Goal: Ask a question

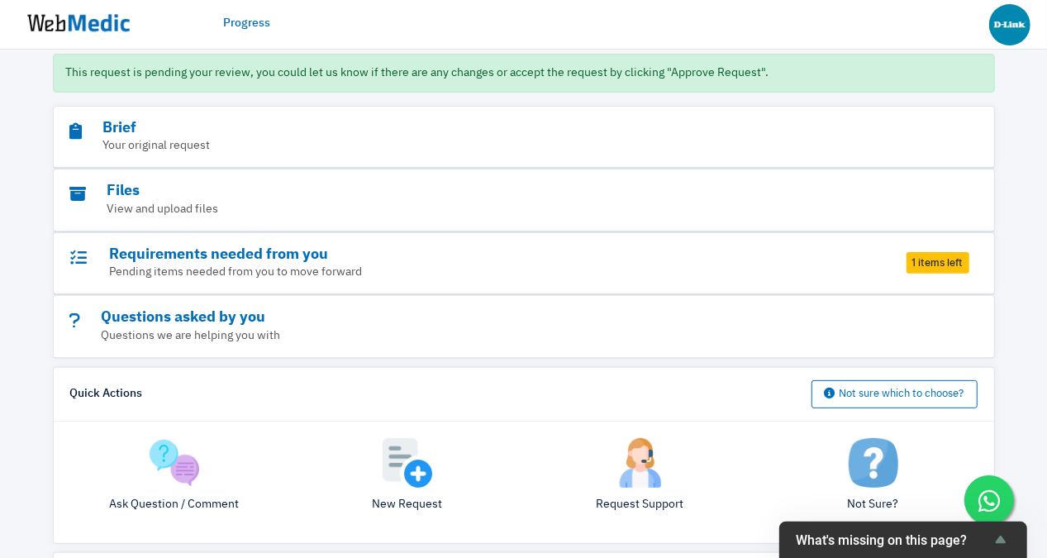
scroll to position [236, 0]
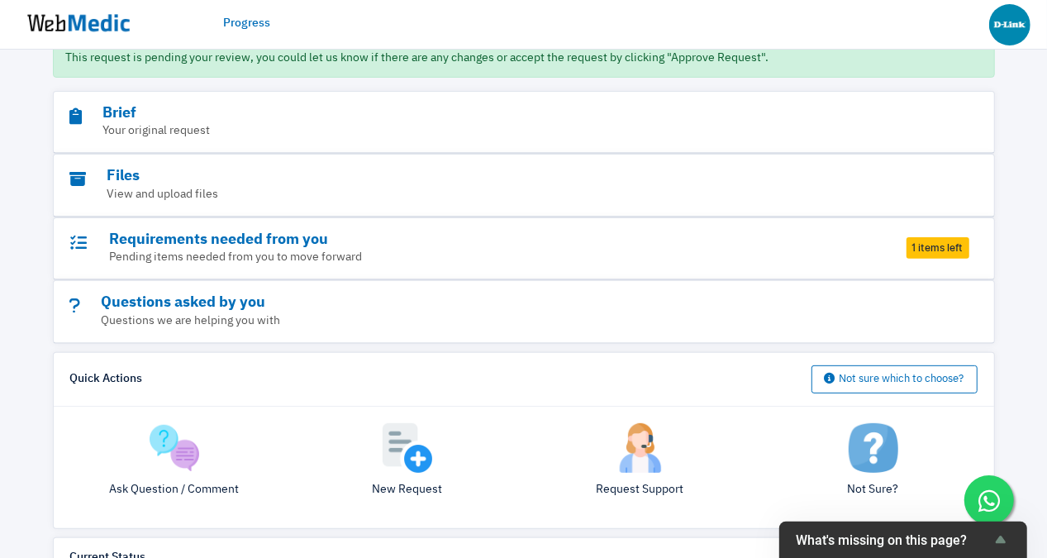
click at [159, 425] on img at bounding box center [175, 448] width 50 height 50
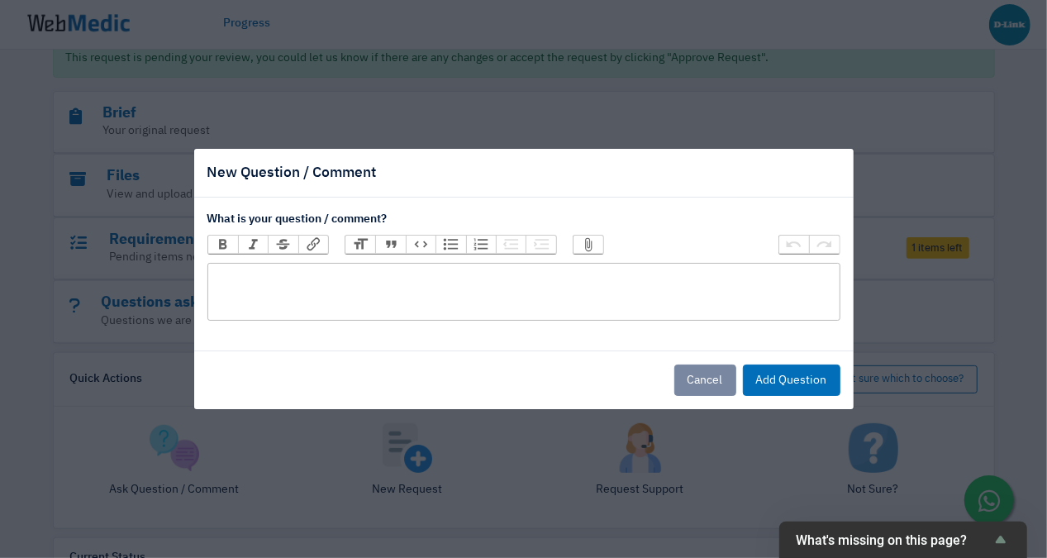
click at [331, 301] on trix-editor at bounding box center [523, 292] width 633 height 58
paste trix-editor "<div>[GEOGRAPHIC_DATA], [GEOGRAPHIC_DATA], [GEOGRAPHIC_DATA], [GEOGRAPHIC_DATA]…"
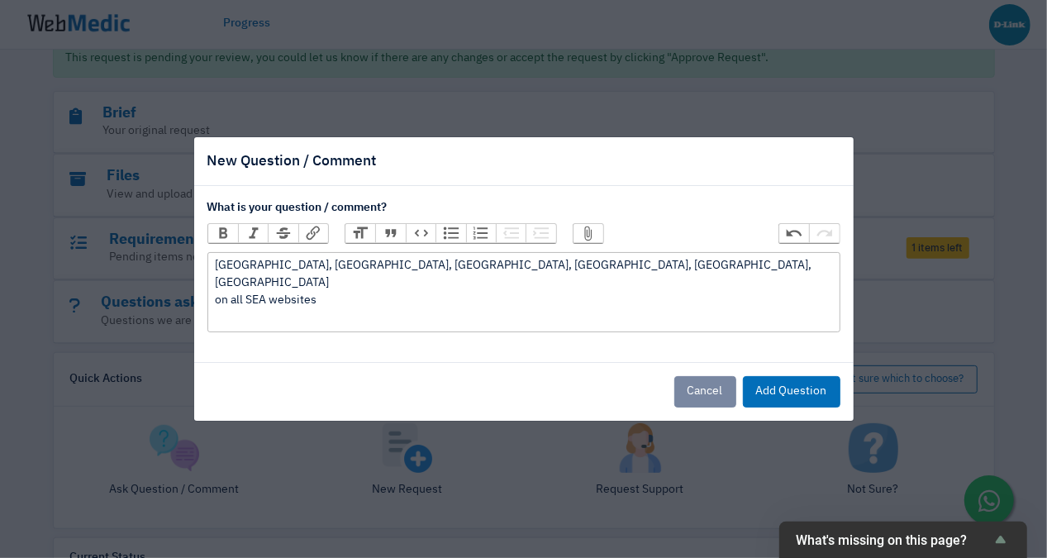
click at [217, 271] on div "[GEOGRAPHIC_DATA], [GEOGRAPHIC_DATA], [GEOGRAPHIC_DATA], [GEOGRAPHIC_DATA], [GE…" at bounding box center [523, 291] width 617 height 69
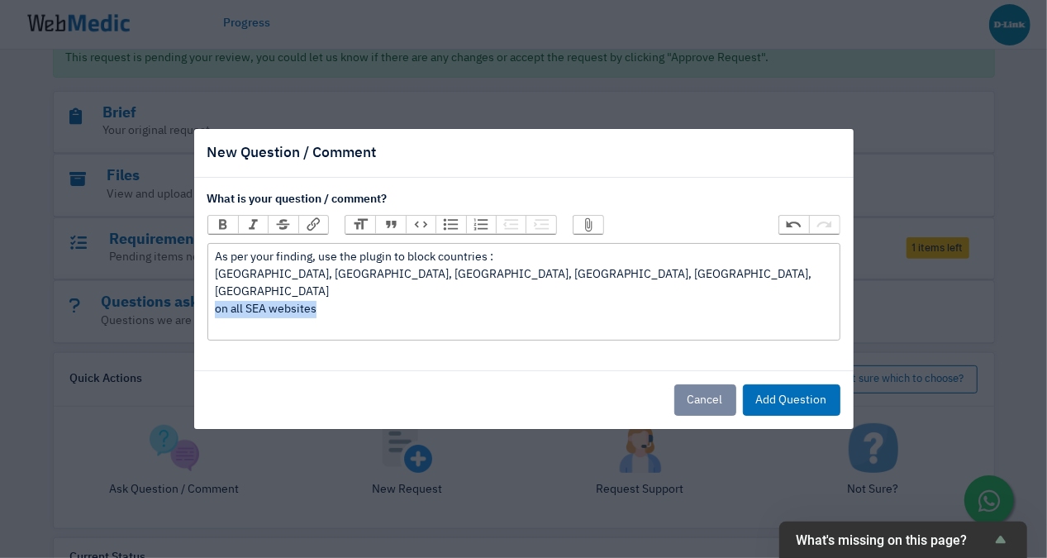
drag, startPoint x: 343, startPoint y: 304, endPoint x: 170, endPoint y: 303, distance: 172.7
click at [170, 303] on div "New Question / Comment What is your question / comment? Bold Italic Strikethrou…" at bounding box center [523, 279] width 1047 height 558
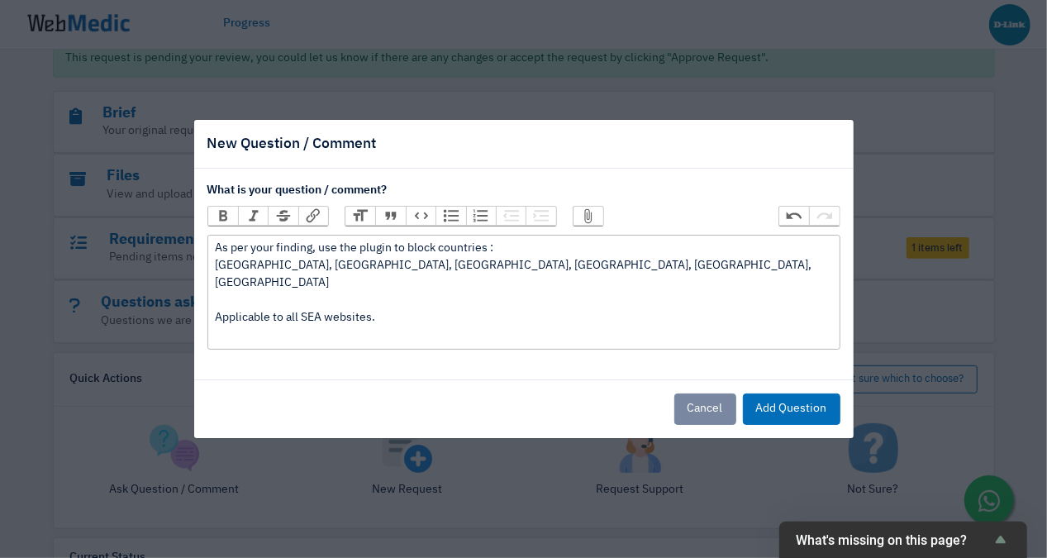
click at [459, 282] on div "As per your finding, use the plugin to block countries : [GEOGRAPHIC_DATA], [GE…" at bounding box center [523, 292] width 617 height 104
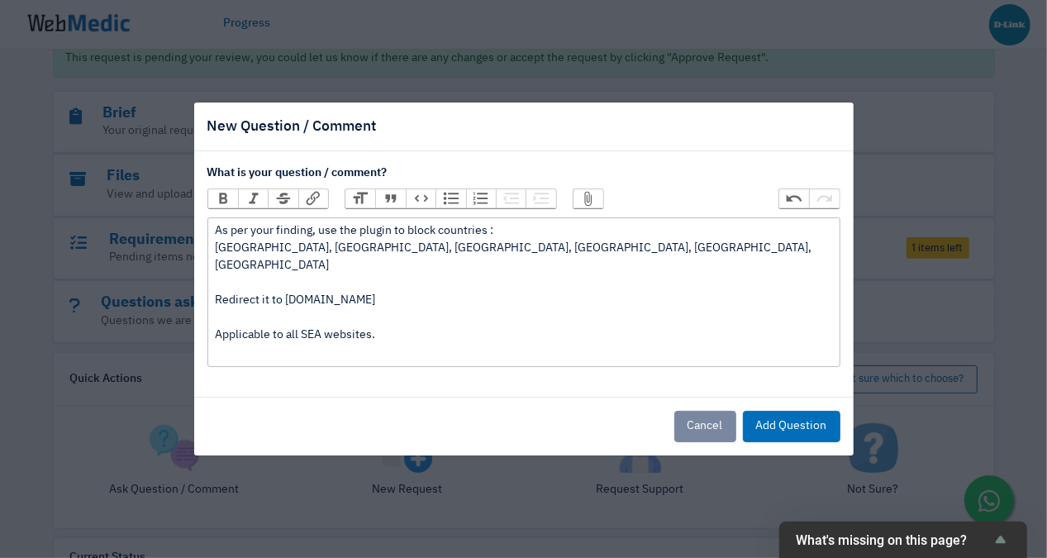
click at [279, 289] on div "As per your finding, use the plugin to block countries : [GEOGRAPHIC_DATA], [GE…" at bounding box center [523, 291] width 617 height 139
type trix-editor "<div>As per your finding, use the plugin to block countries :<br>[GEOGRAPHIC_DA…"
click at [815, 434] on div "Cancel Add Question" at bounding box center [523, 426] width 659 height 59
click at [817, 421] on button "Add Question" at bounding box center [791, 426] width 97 height 31
